Goal: Transaction & Acquisition: Purchase product/service

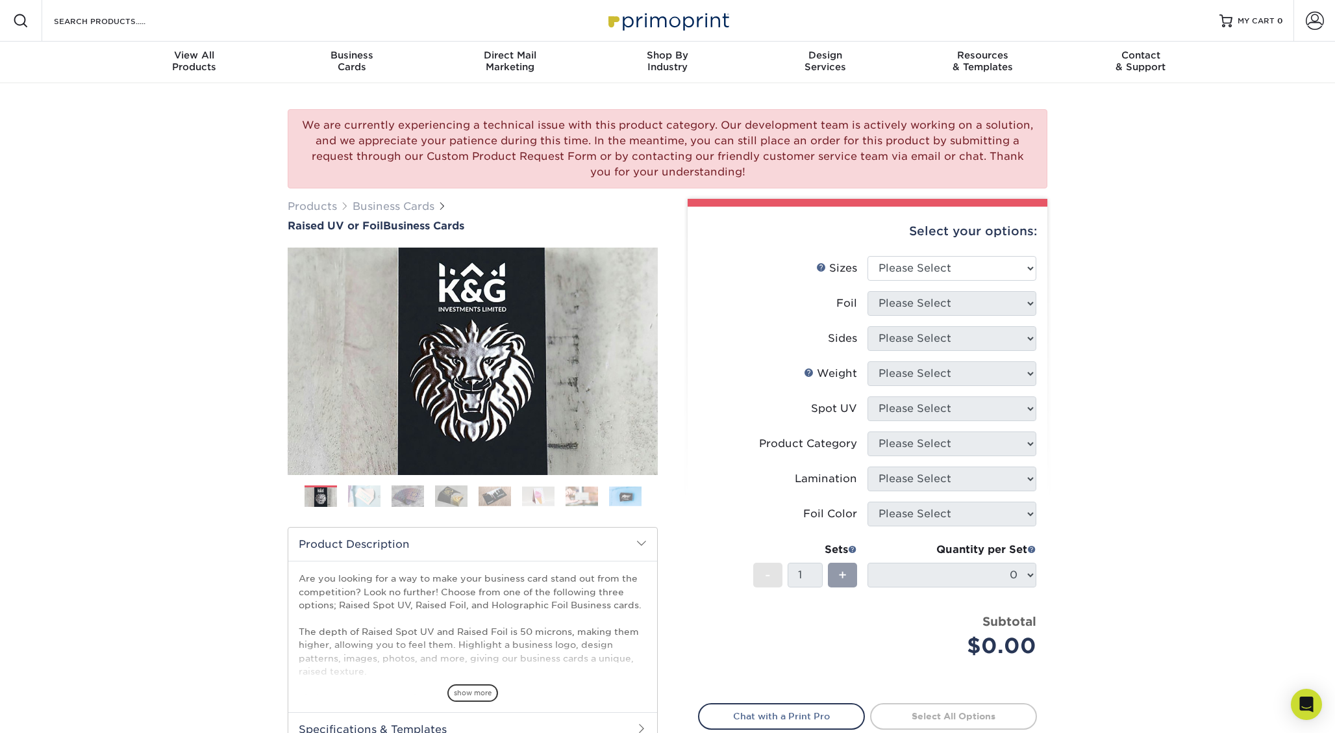
click at [359, 497] on img at bounding box center [364, 496] width 32 height 23
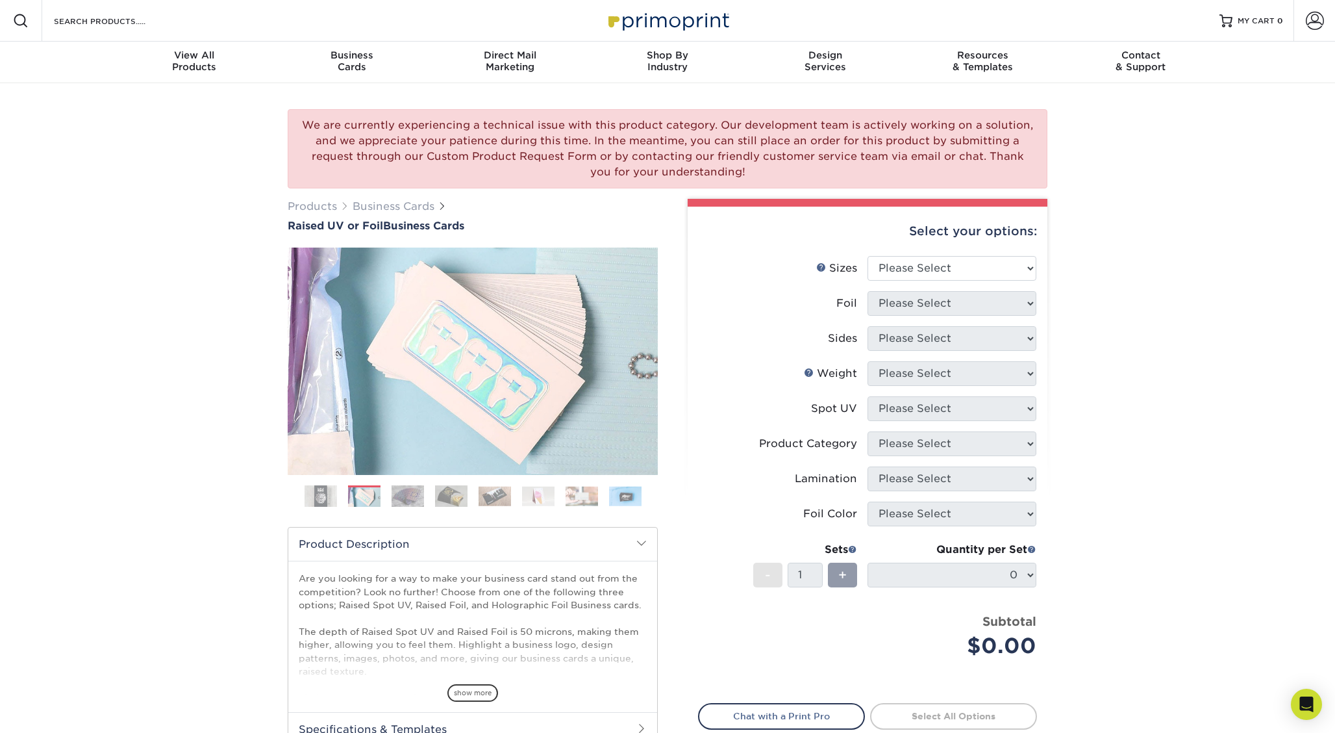
click at [405, 499] on img at bounding box center [408, 496] width 32 height 23
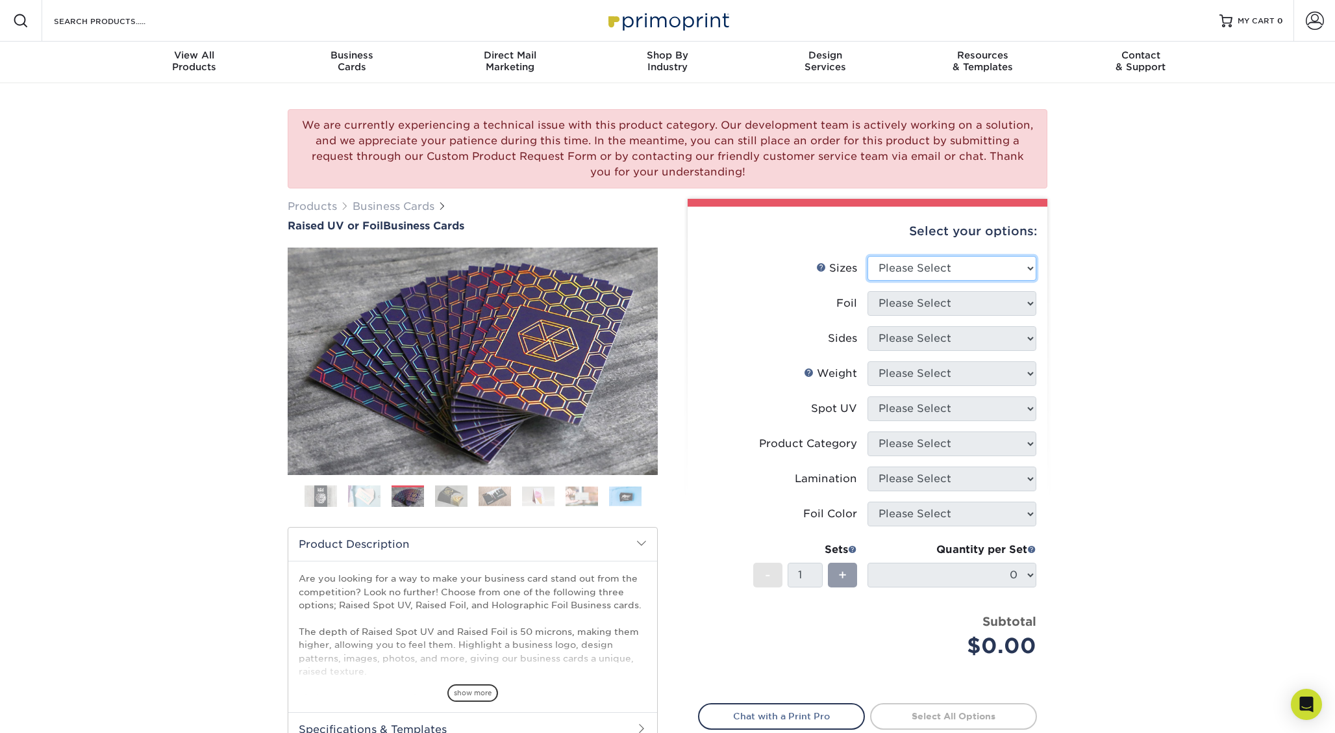
select select "2.00x3.50"
select select "1"
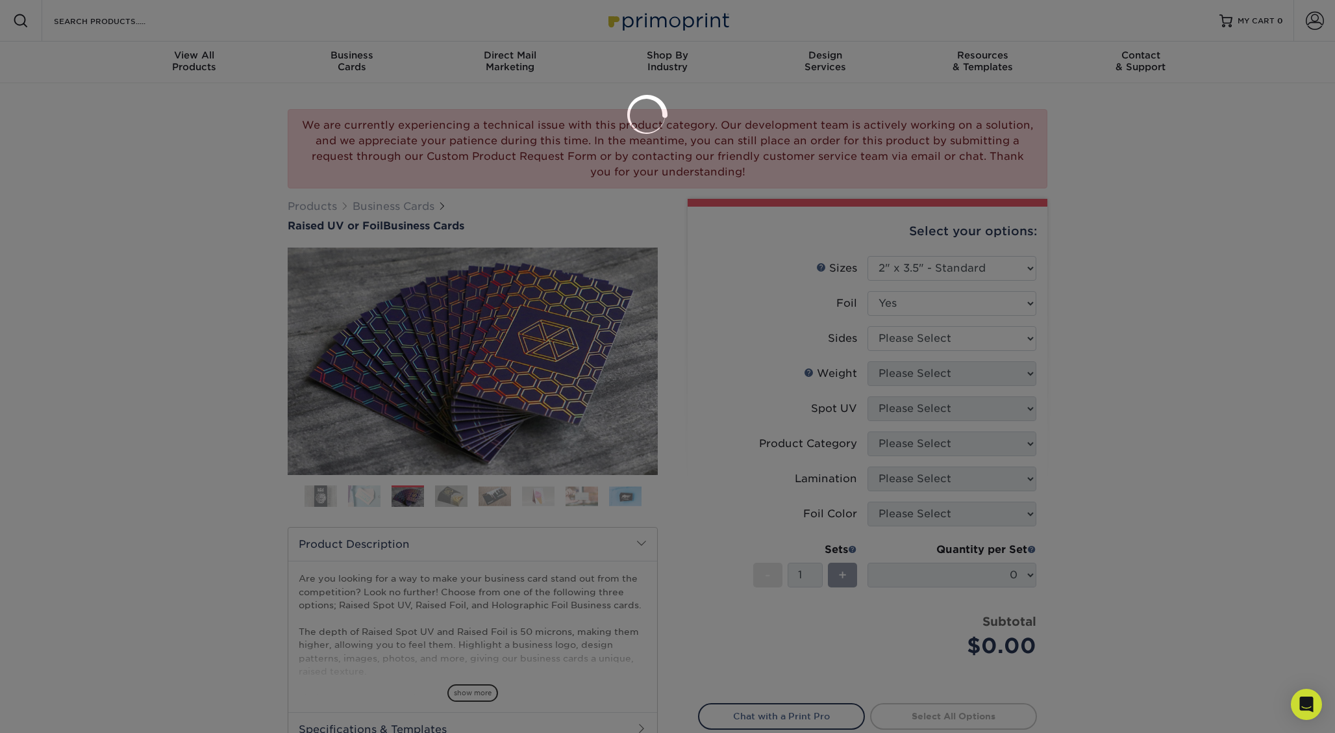
click at [900, 336] on div at bounding box center [667, 366] width 1335 height 733
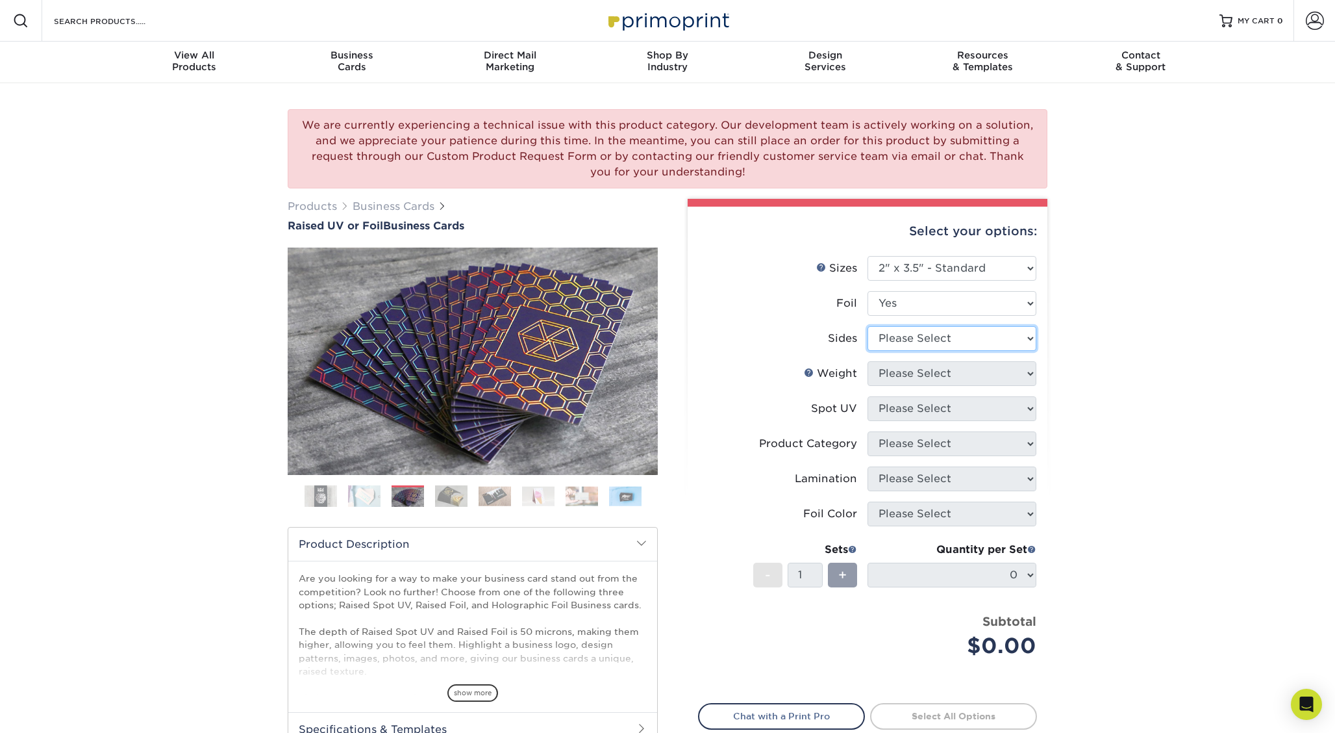
select select "e9e9dfb3-fba1-4d60-972c-fd9ca5904d33"
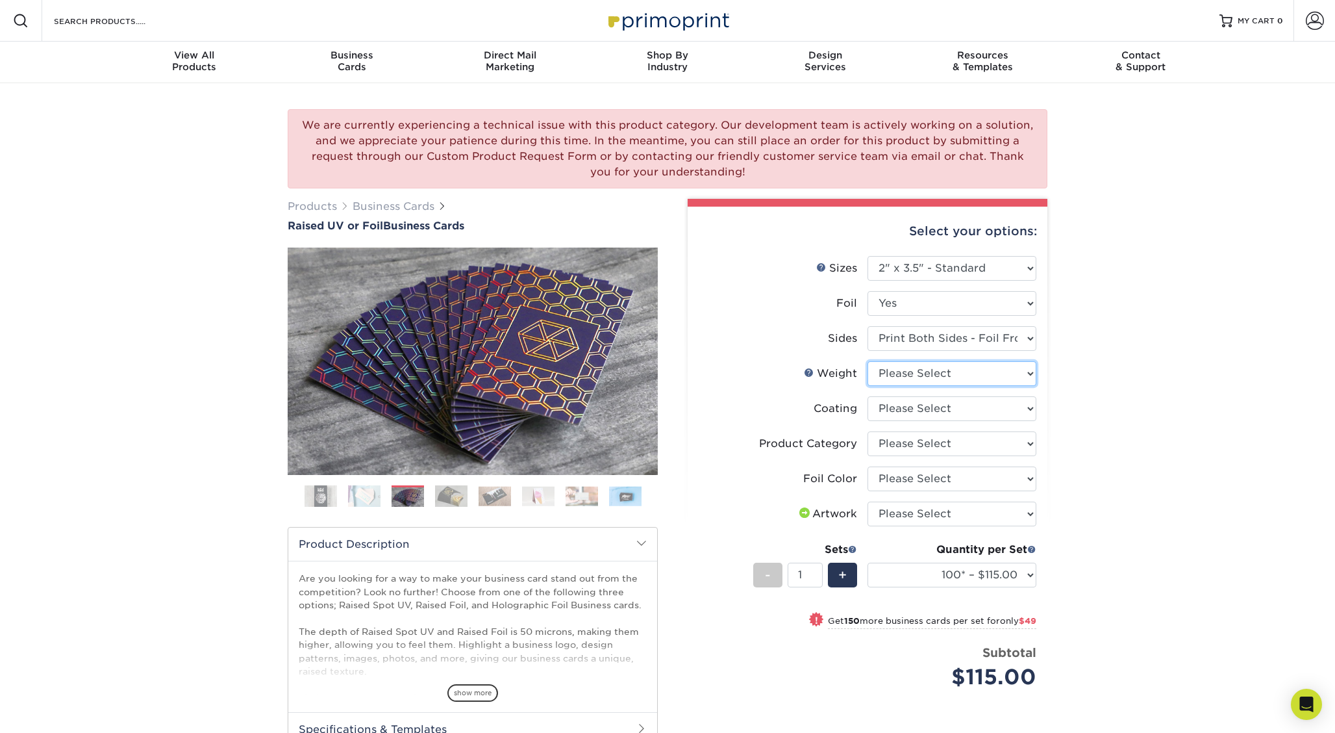
select select "16PT"
select select "3b5148f1-0588-4f88-a218-97bcfdce65c1"
select select "a834dd52-fe06-4ed6-9a86-5bd3c2d02515"
select select "upload"
click at [457, 496] on img at bounding box center [451, 496] width 32 height 23
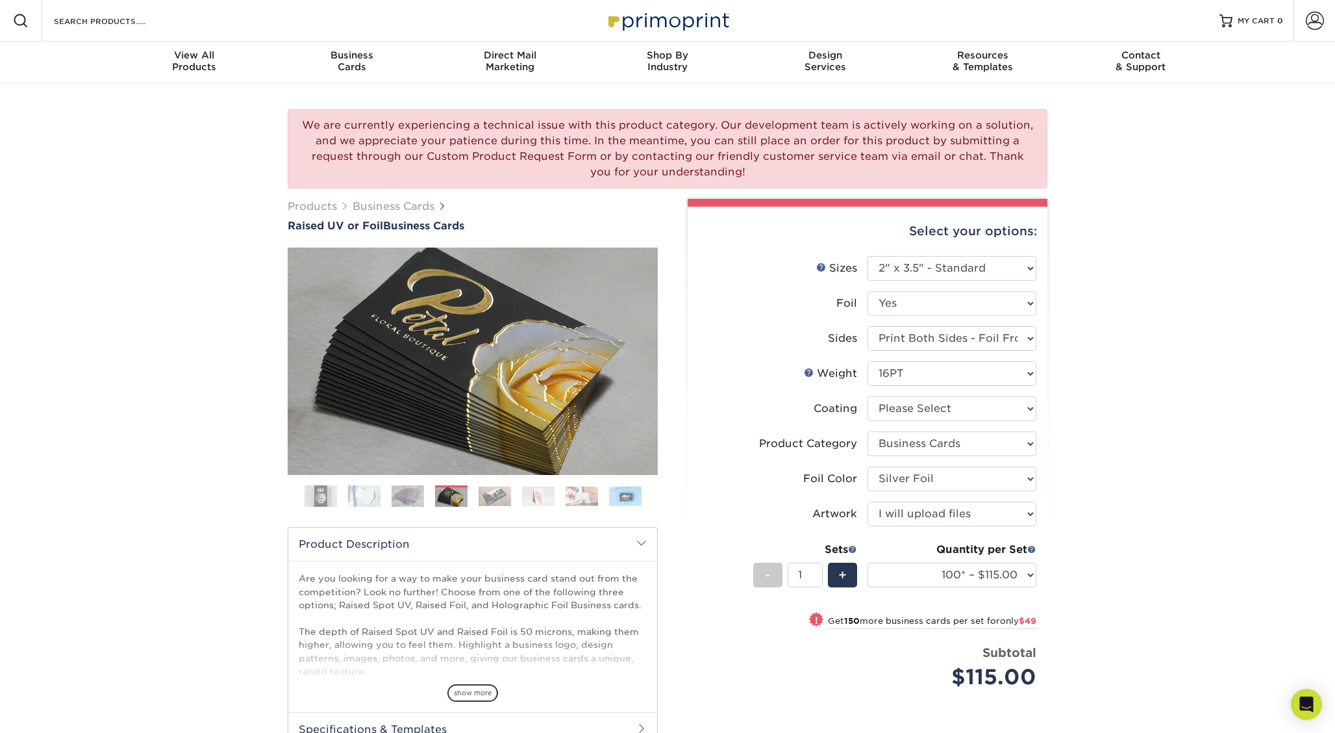
click at [514, 494] on ol at bounding box center [473, 500] width 370 height 31
click at [505, 491] on img at bounding box center [495, 496] width 32 height 20
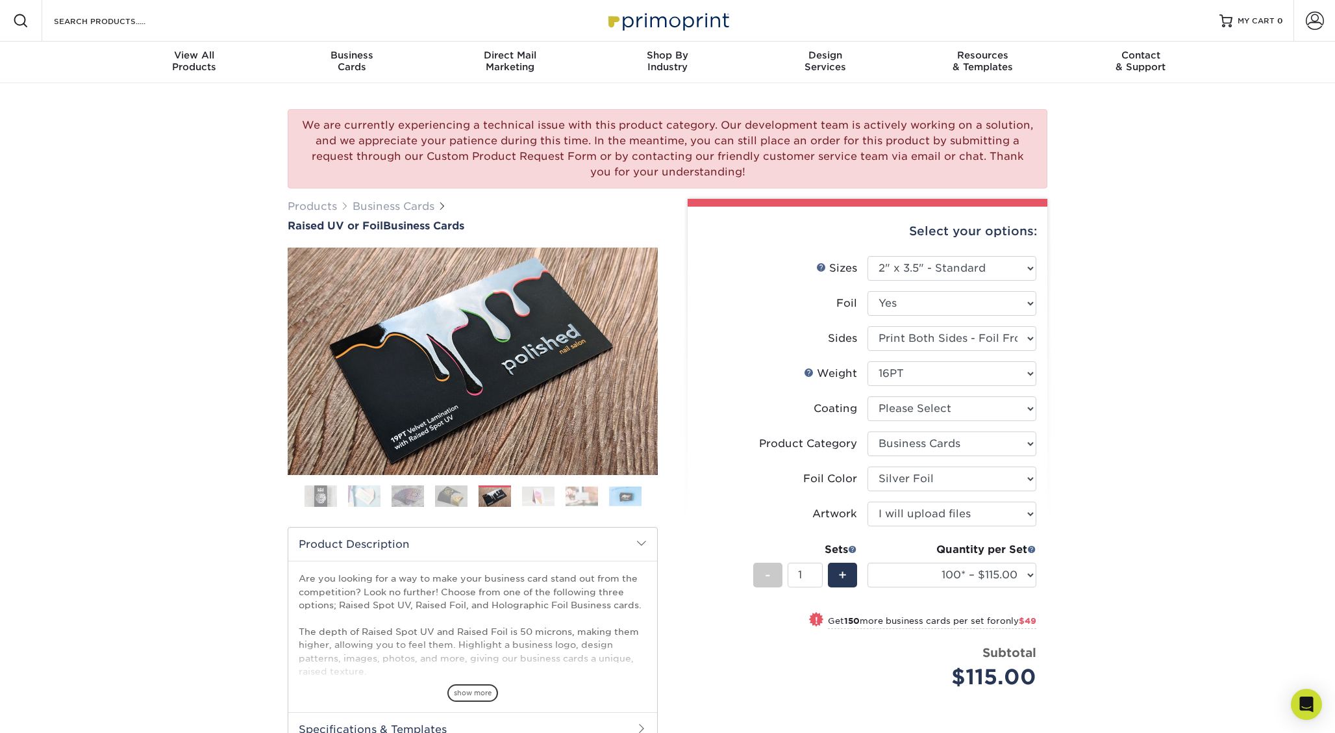
click at [539, 493] on img at bounding box center [538, 496] width 32 height 20
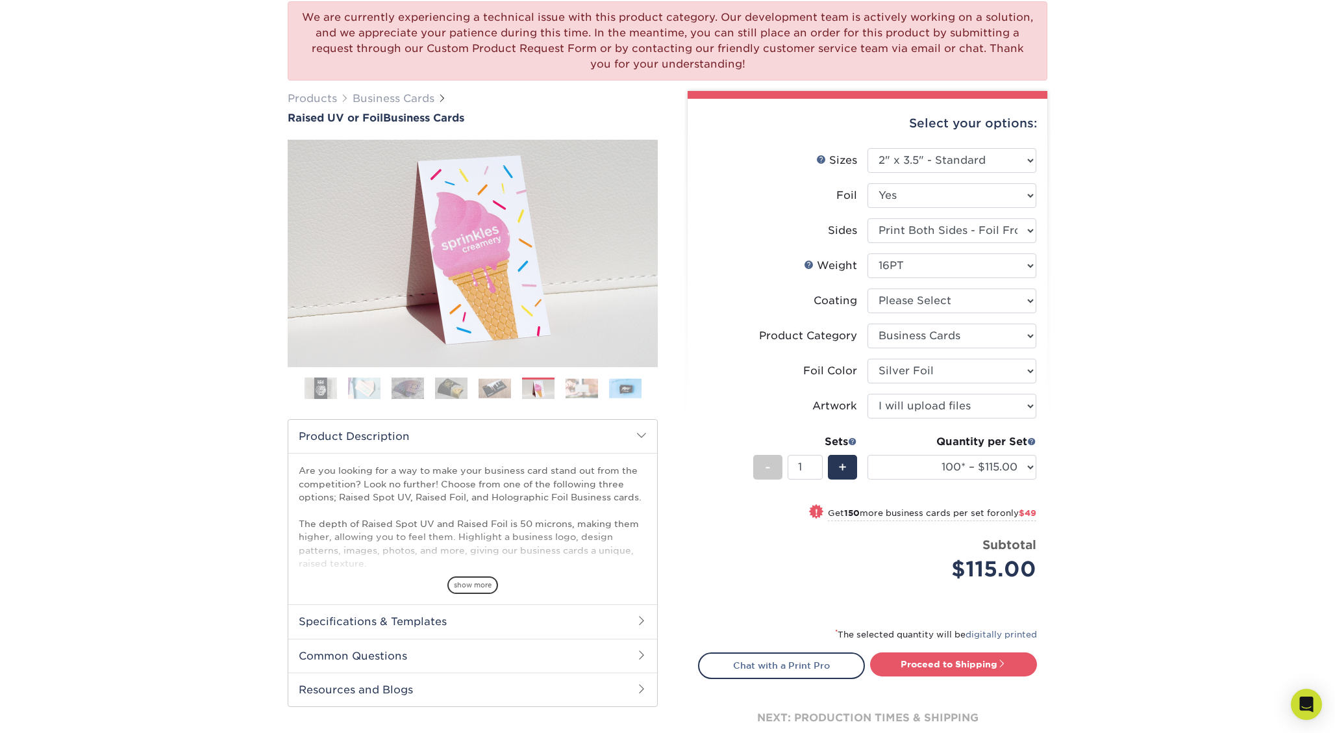
scroll to position [154, 0]
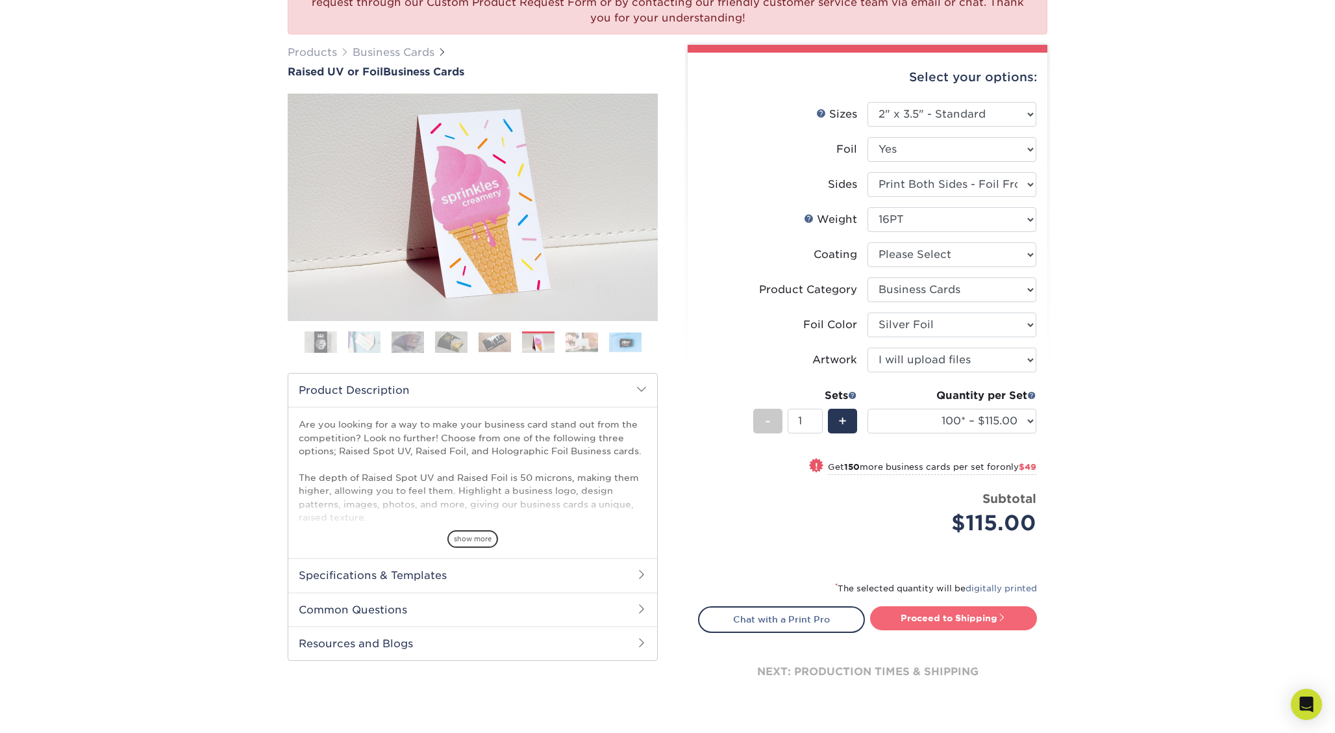
click at [950, 620] on link "Proceed to Shipping" at bounding box center [953, 617] width 167 height 23
click at [906, 268] on li "Coating" at bounding box center [868, 259] width 338 height 35
select select "3e7618de-abca-4bda-9f97-8b9129e913d8"
select select "-1"
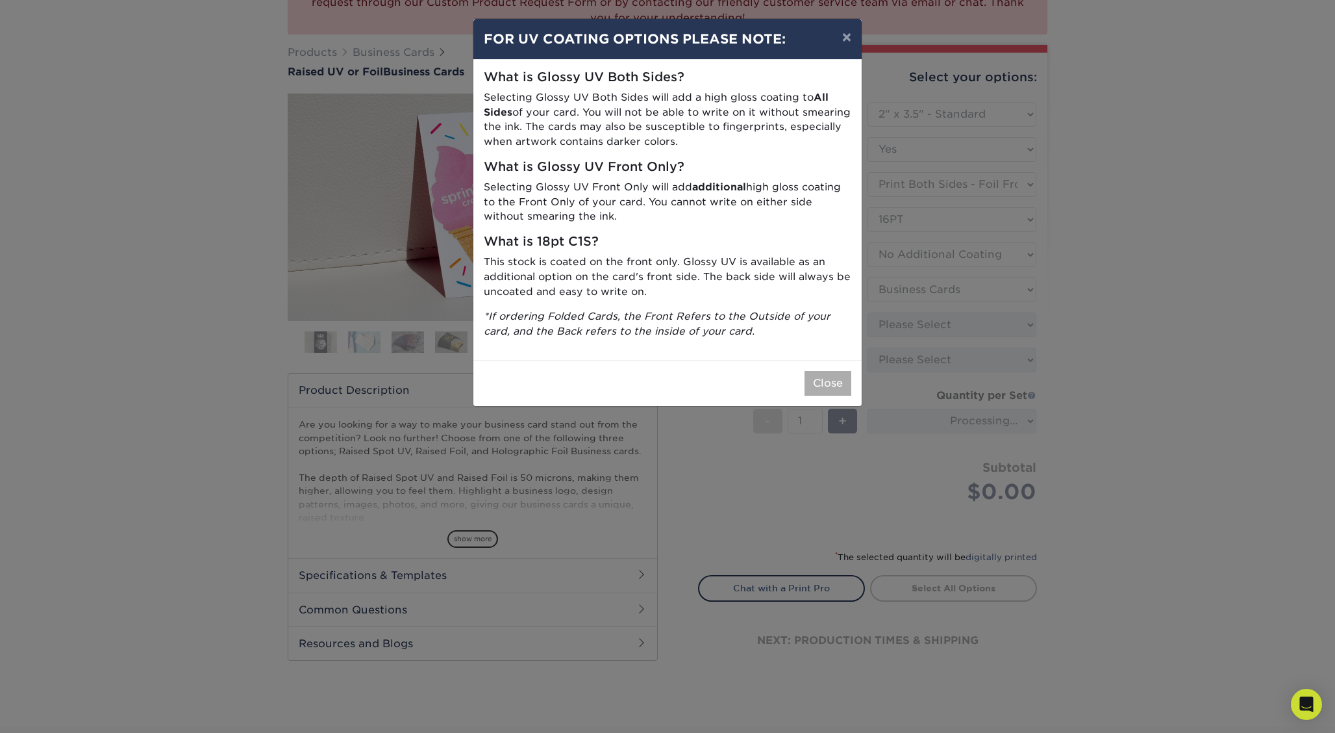
click at [823, 379] on button "Close" at bounding box center [828, 383] width 47 height 25
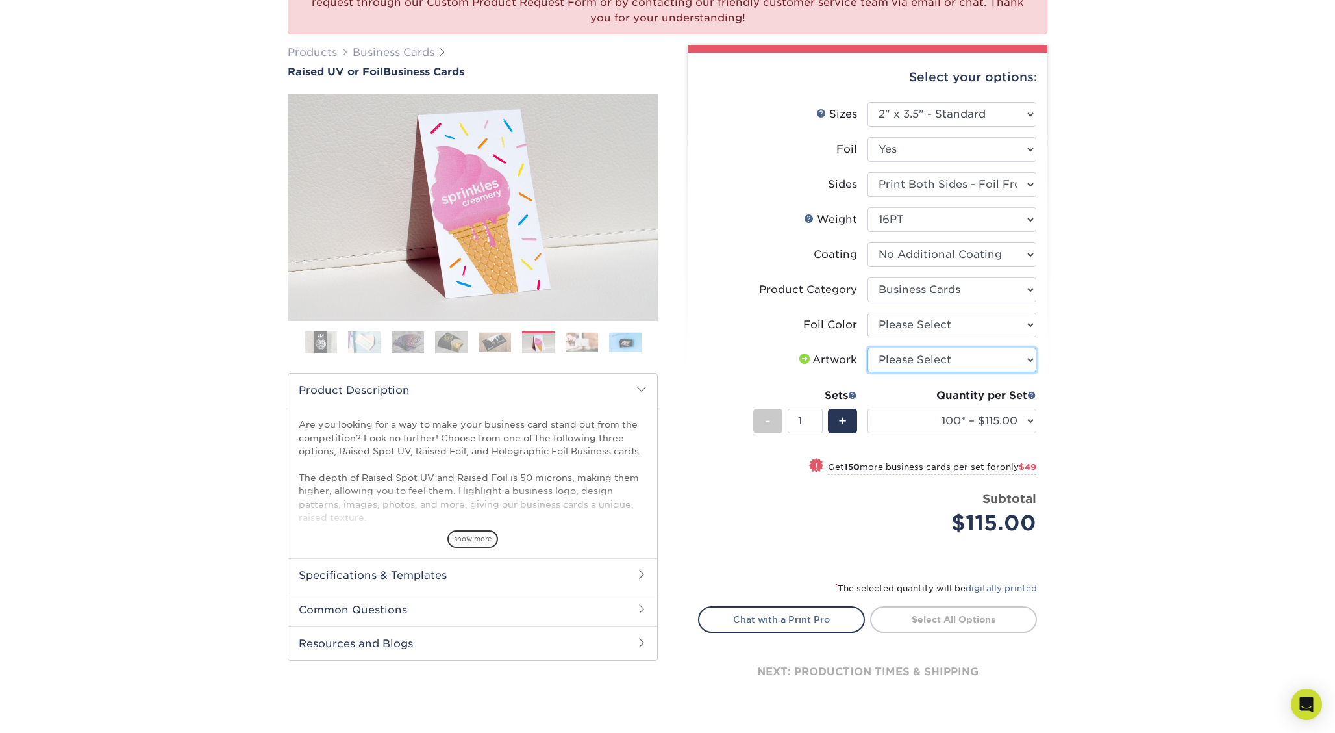
select select "upload"
click at [957, 615] on link "Proceed to Shipping" at bounding box center [953, 617] width 167 height 23
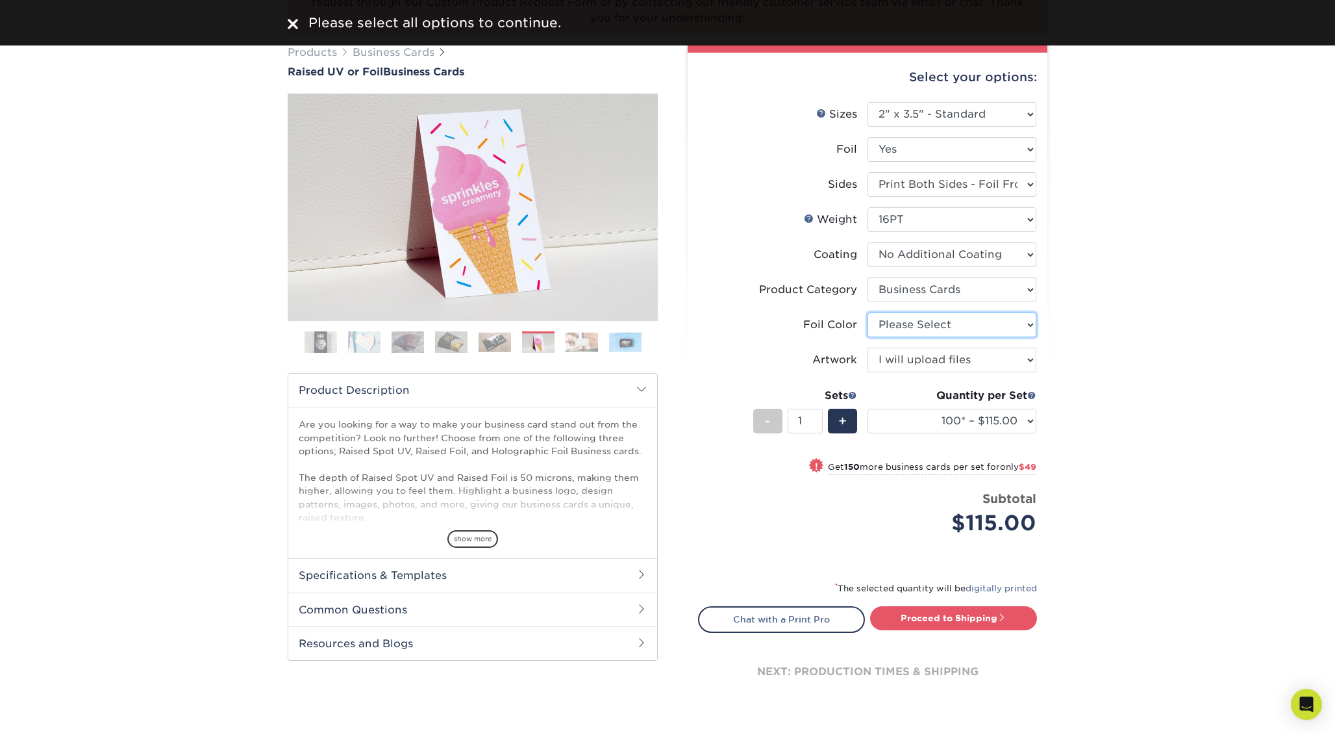
select select "a834dd52-fe06-4ed6-9a86-5bd3c2d02515"
click at [911, 618] on link "Proceed to Shipping" at bounding box center [953, 617] width 167 height 23
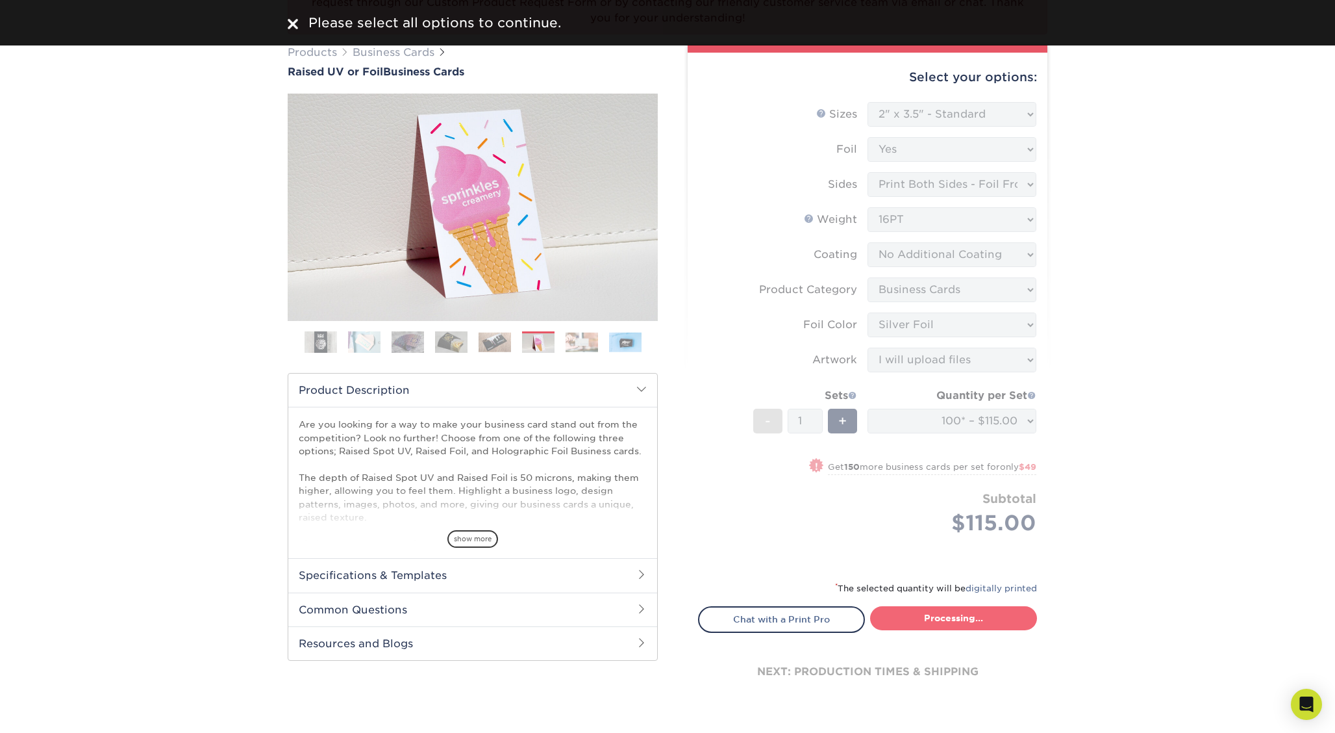
select select "1865d784-4a65-4fa5-88ce-3beae895d184"
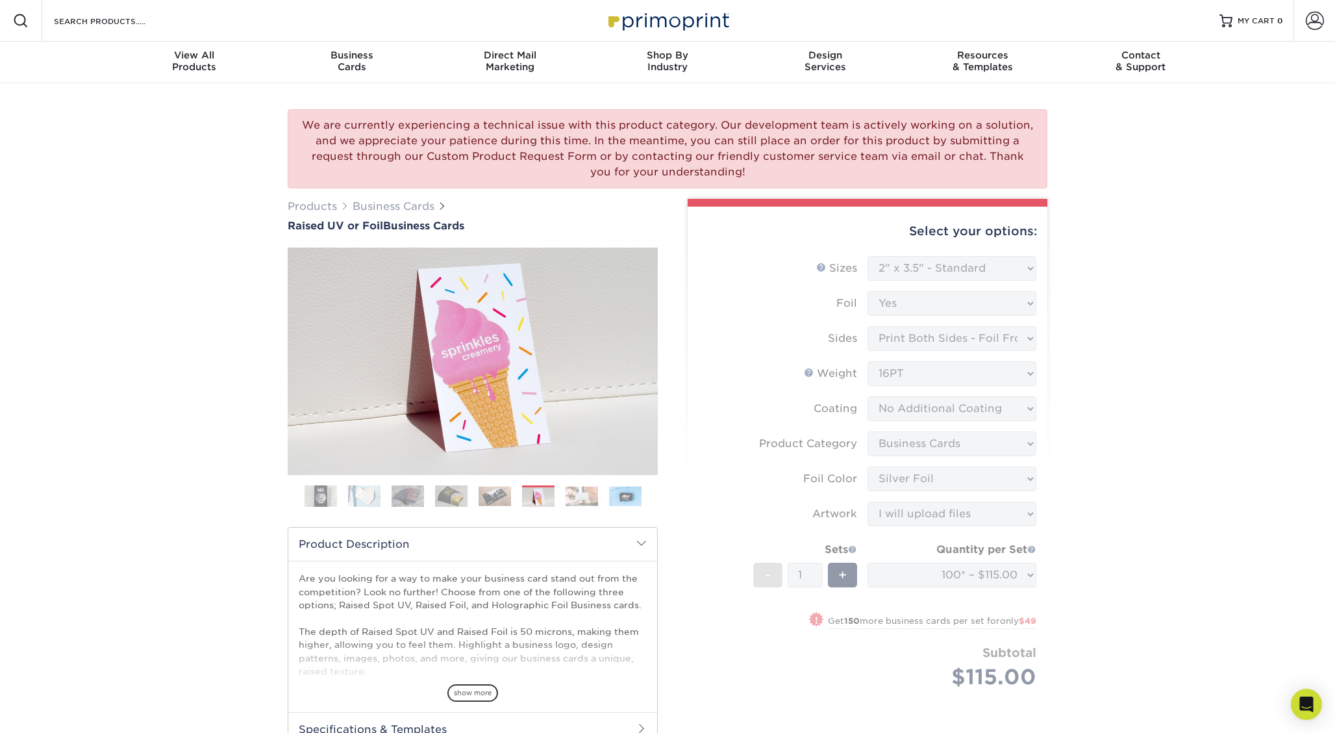
scroll to position [0, 0]
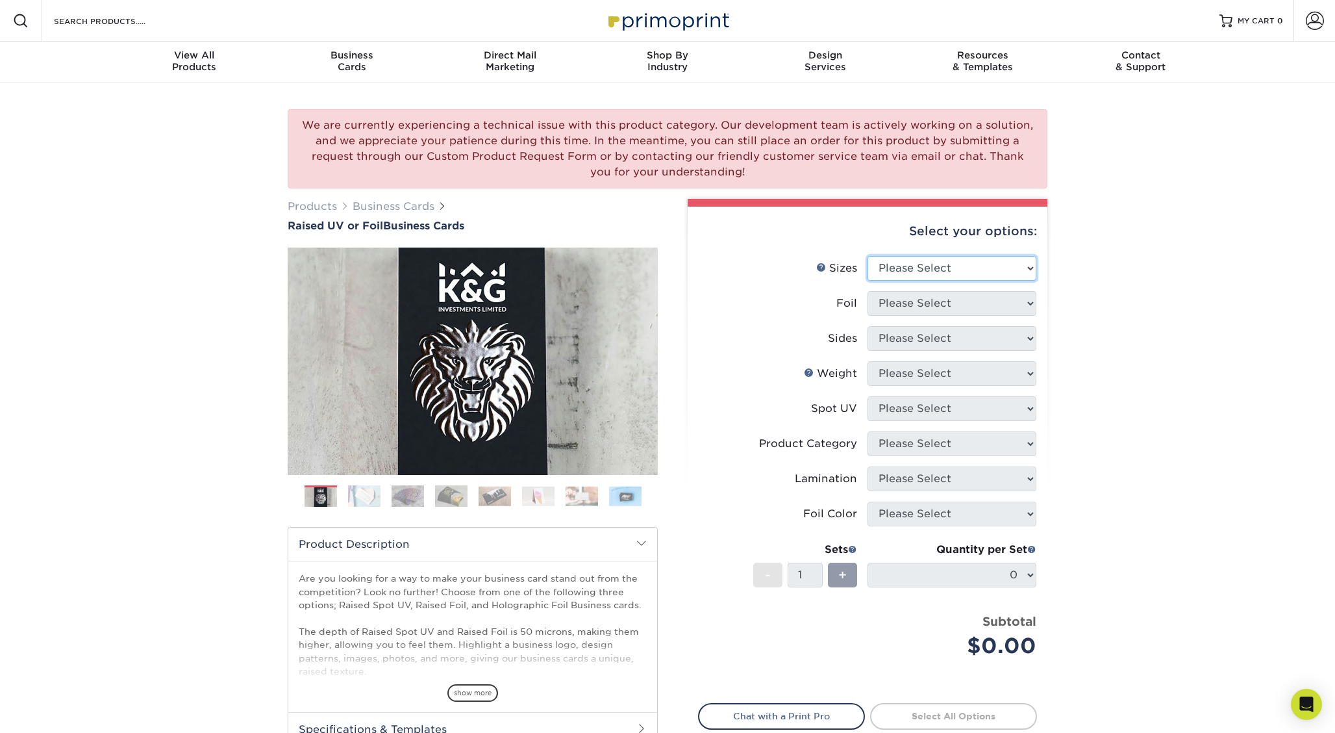
select select "2.00x3.50"
select select "1"
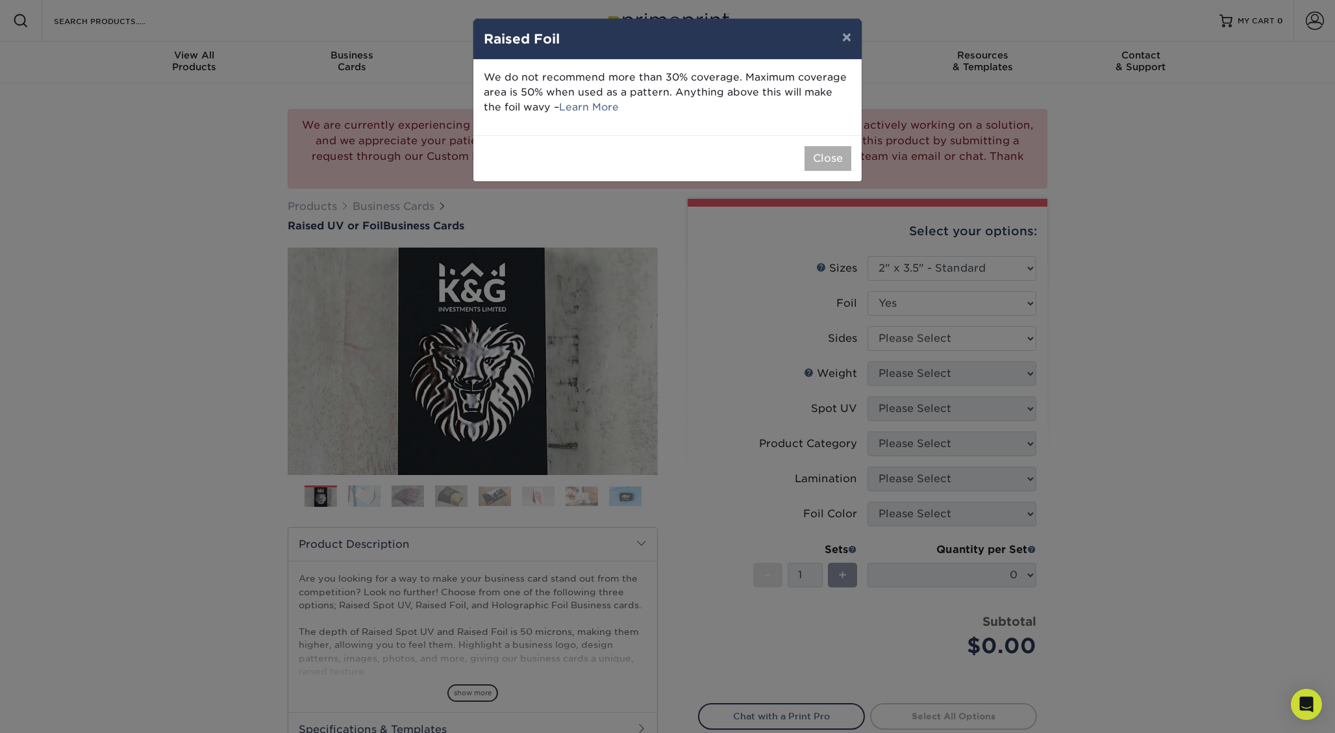
click at [821, 158] on button "Close" at bounding box center [828, 158] width 47 height 25
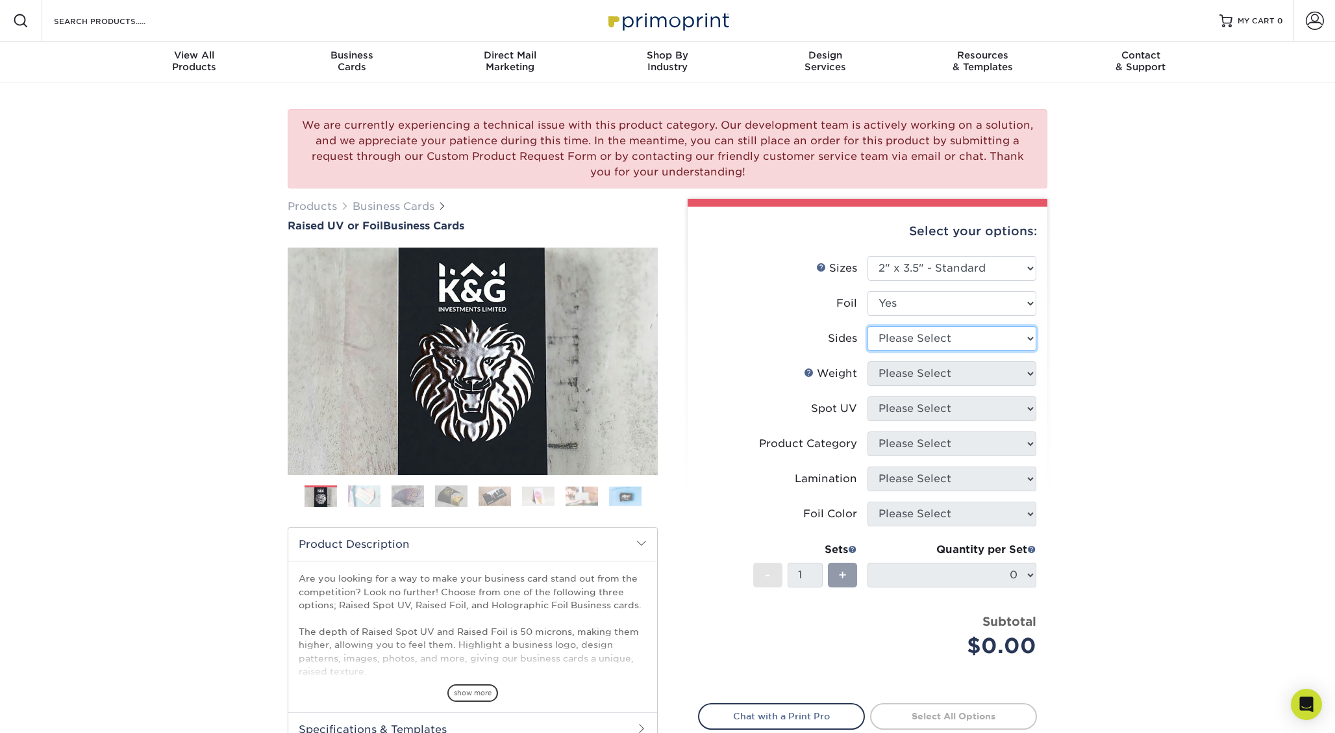
select select "e9e9dfb3-fba1-4d60-972c-fd9ca5904d33"
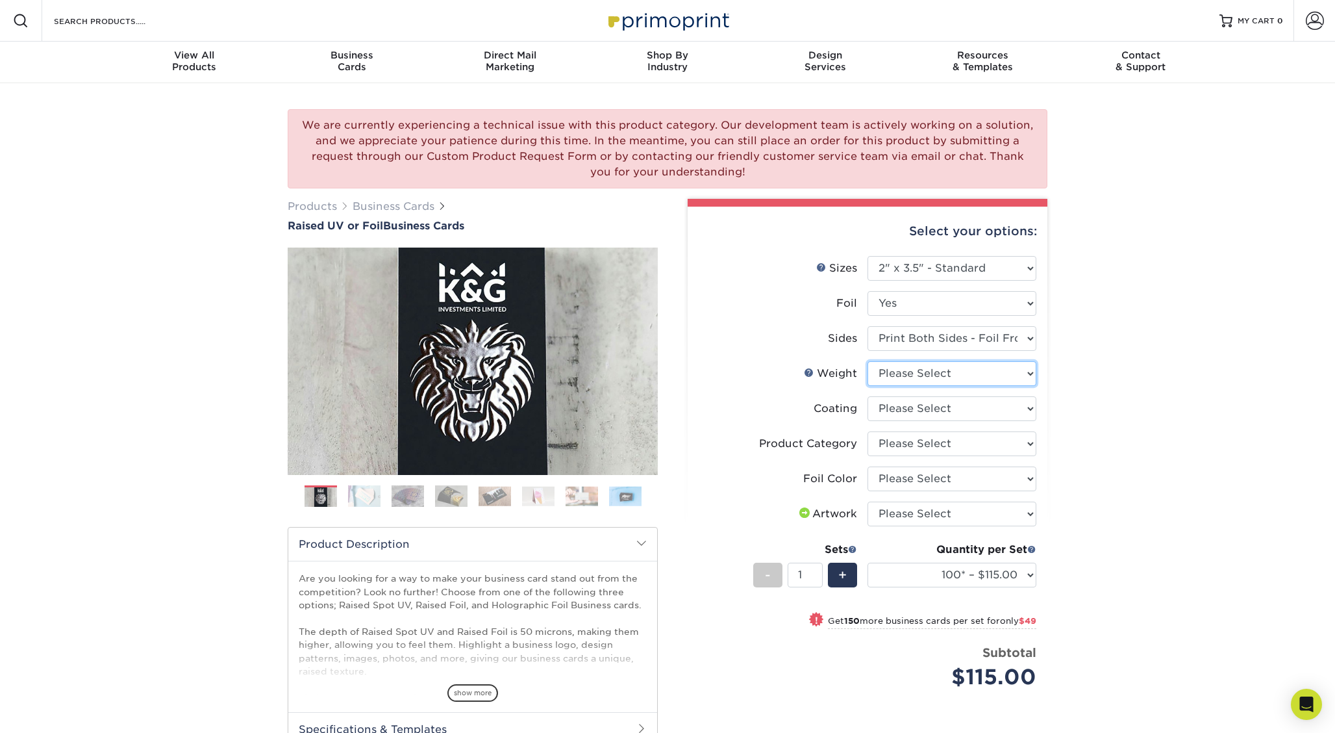
select select "16PT"
select select "3e7618de-abca-4bda-9f97-8b9129e913d8"
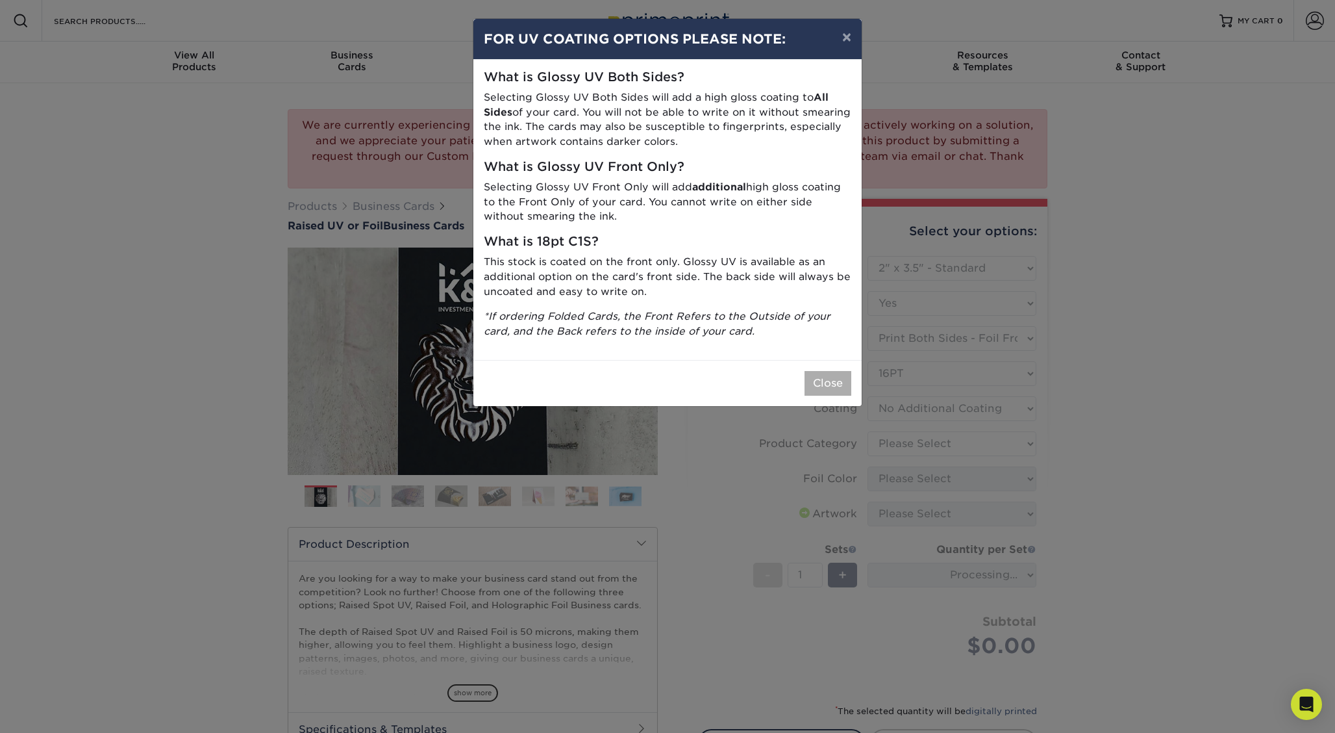
click at [818, 372] on button "Close" at bounding box center [828, 383] width 47 height 25
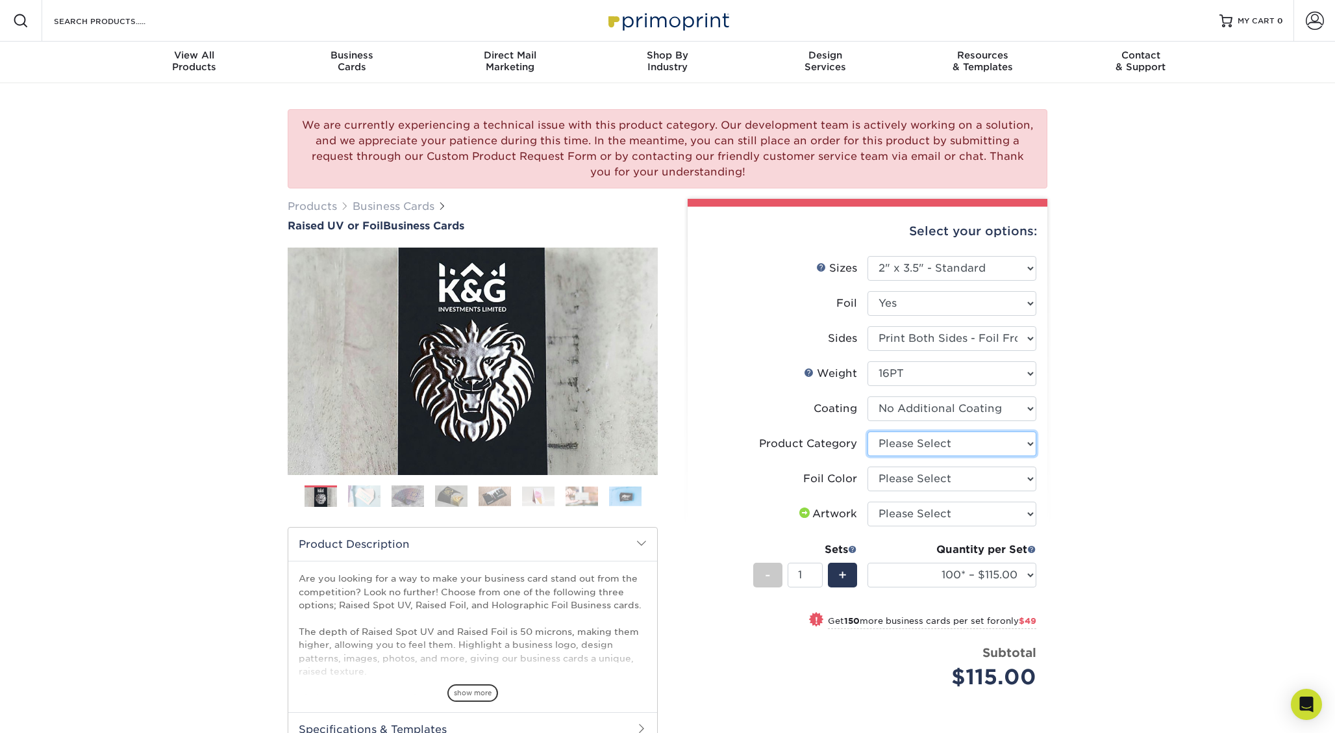
select select "3b5148f1-0588-4f88-a218-97bcfdce65c1"
select select "a834dd52-fe06-4ed6-9a86-5bd3c2d02515"
select select "upload"
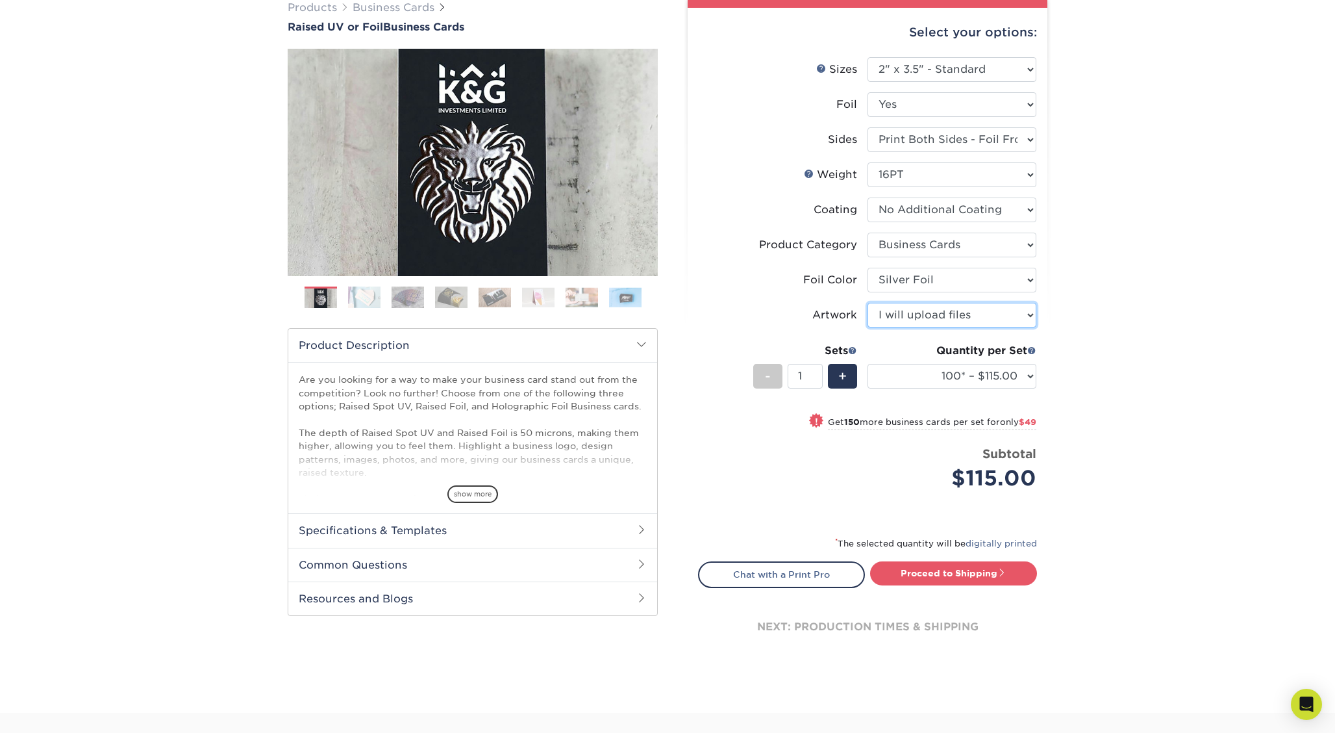
scroll to position [201, 0]
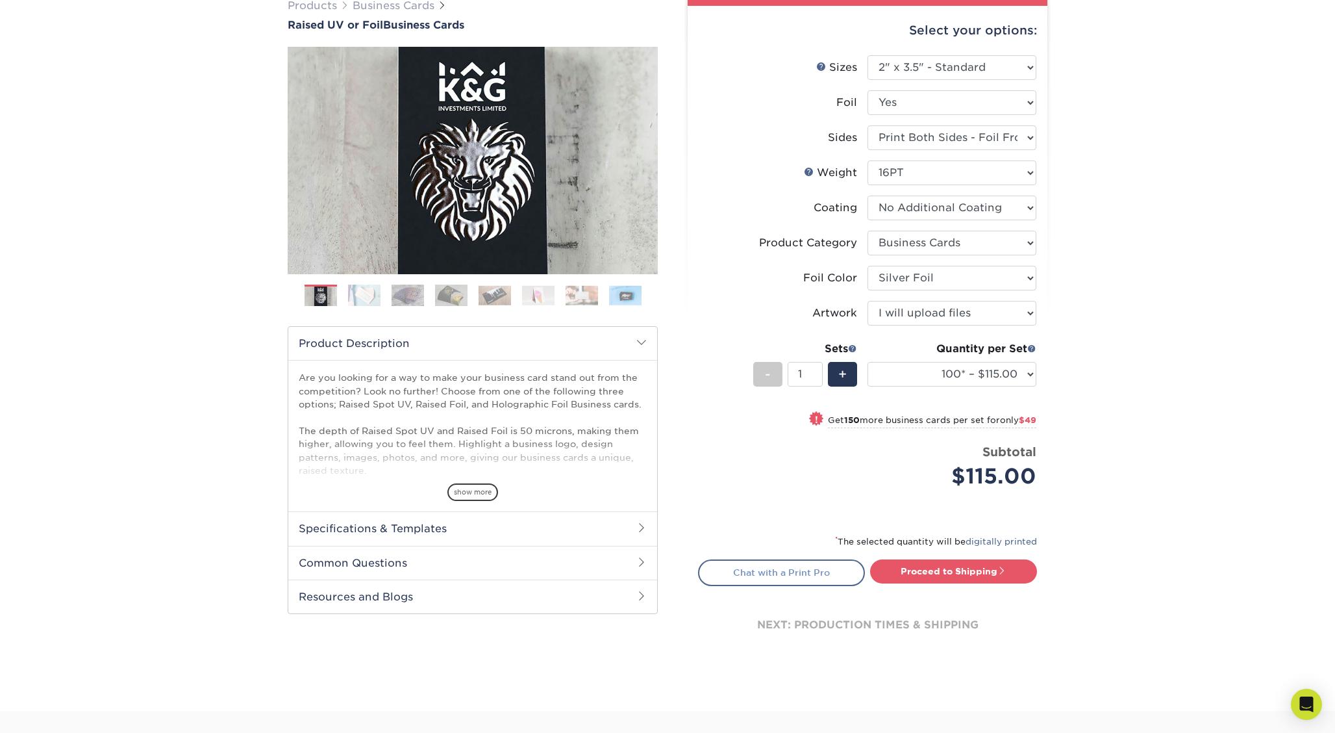
click at [829, 562] on link "Chat with a Print Pro" at bounding box center [781, 572] width 167 height 26
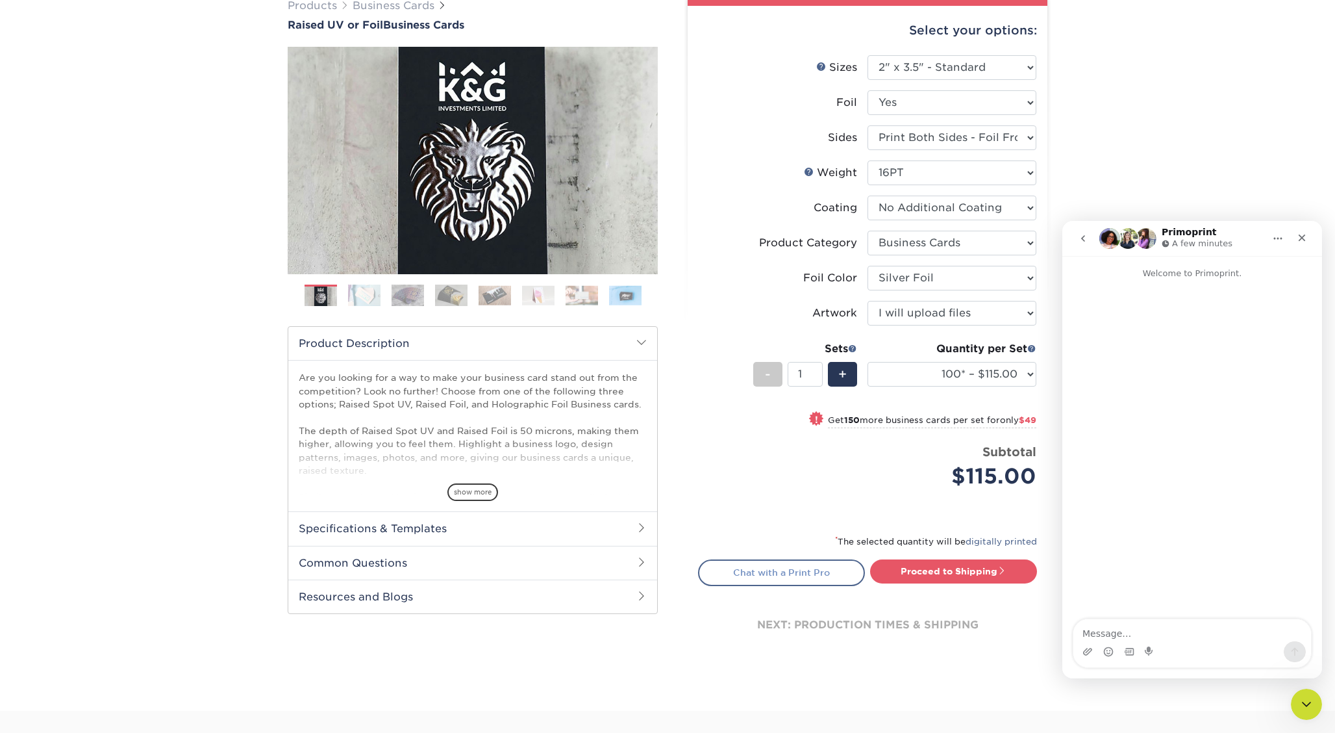
scroll to position [0, 0]
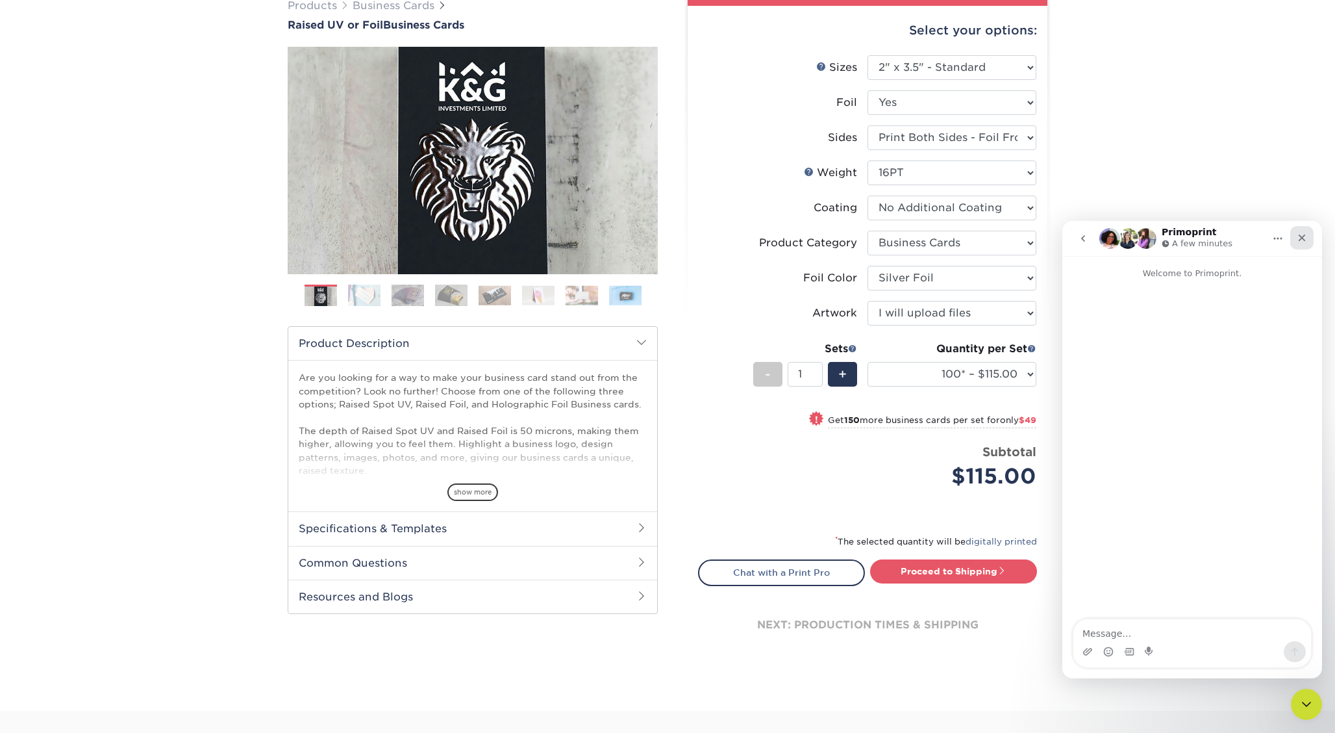
click at [1301, 237] on icon "Close" at bounding box center [1302, 237] width 7 height 7
